Goal: Obtain resource: Obtain resource

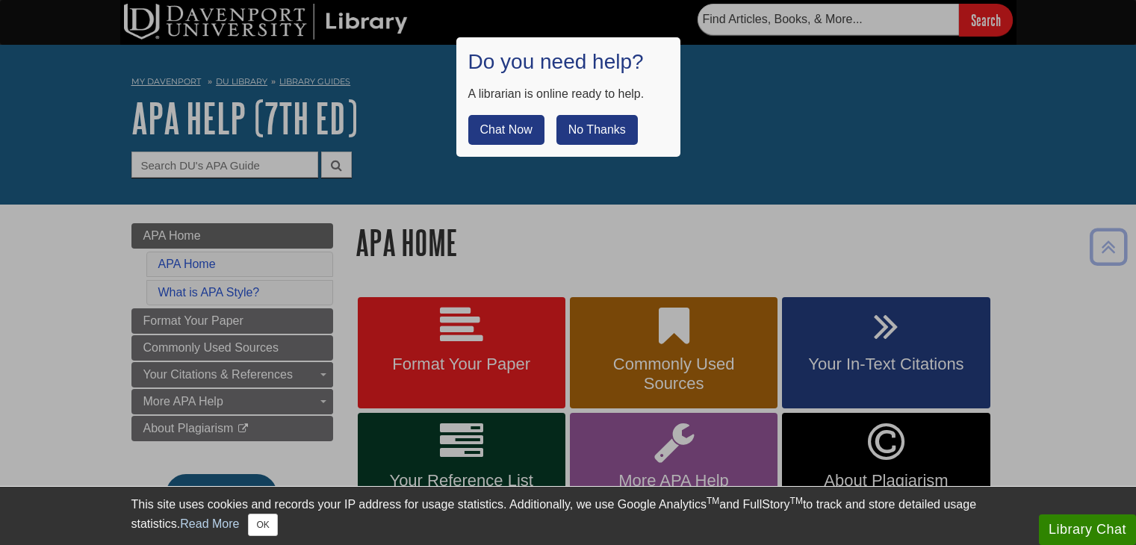
scroll to position [460, 0]
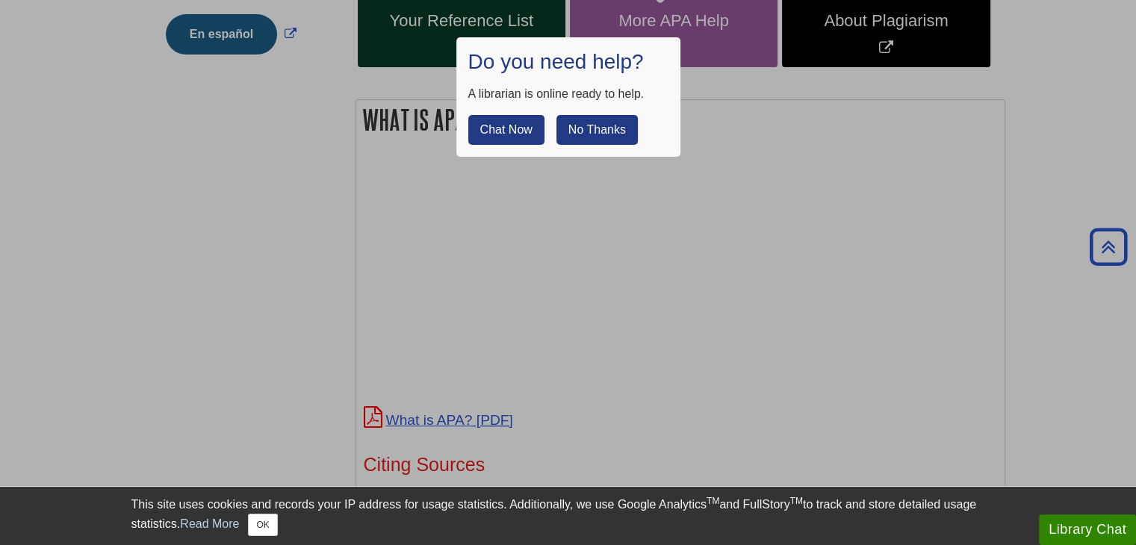
click at [593, 132] on button "No Thanks" at bounding box center [596, 130] width 81 height 30
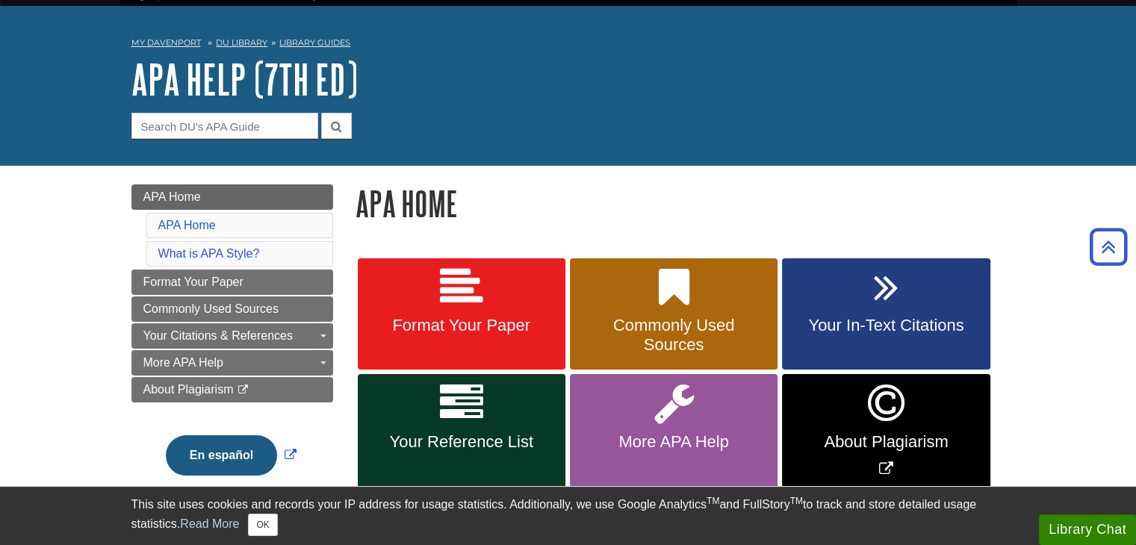
scroll to position [0, 0]
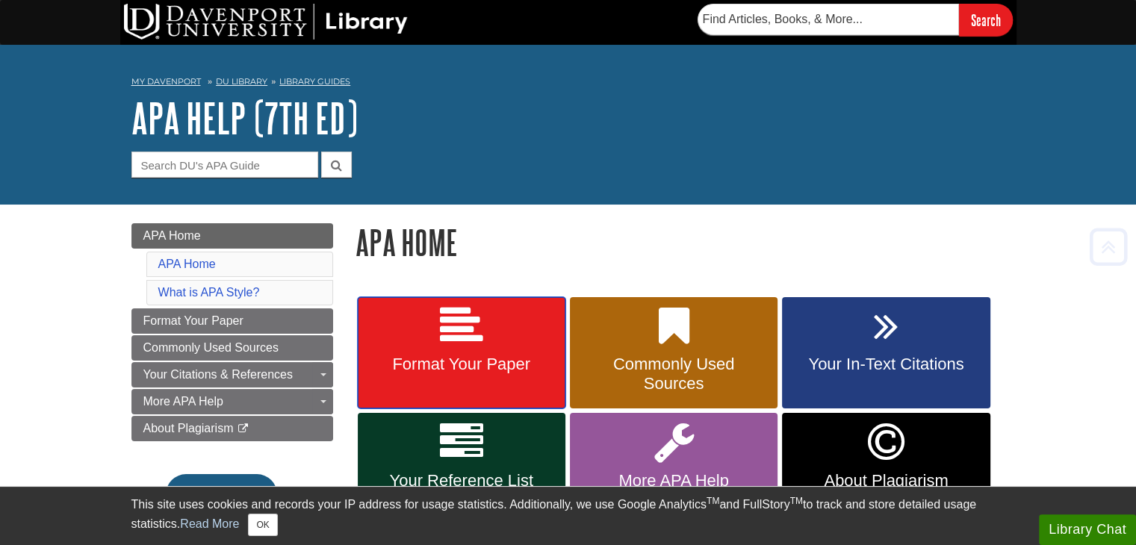
click at [468, 362] on span "Format Your Paper" at bounding box center [461, 364] width 185 height 19
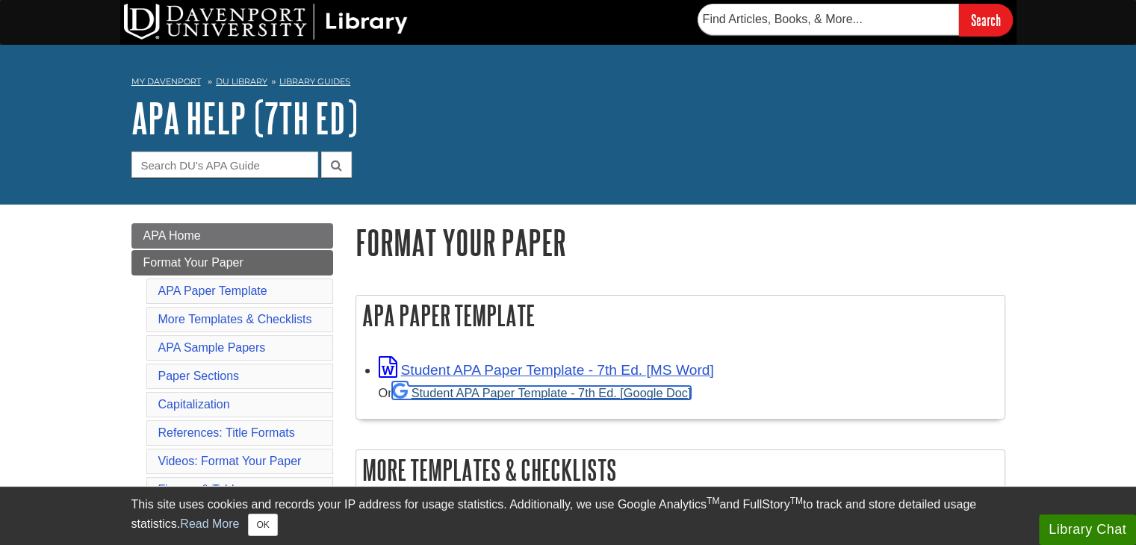
click at [484, 392] on link "Student APA Paper Template - 7th Ed. [Google Doc]" at bounding box center [541, 392] width 299 height 13
